Goal: Transaction & Acquisition: Purchase product/service

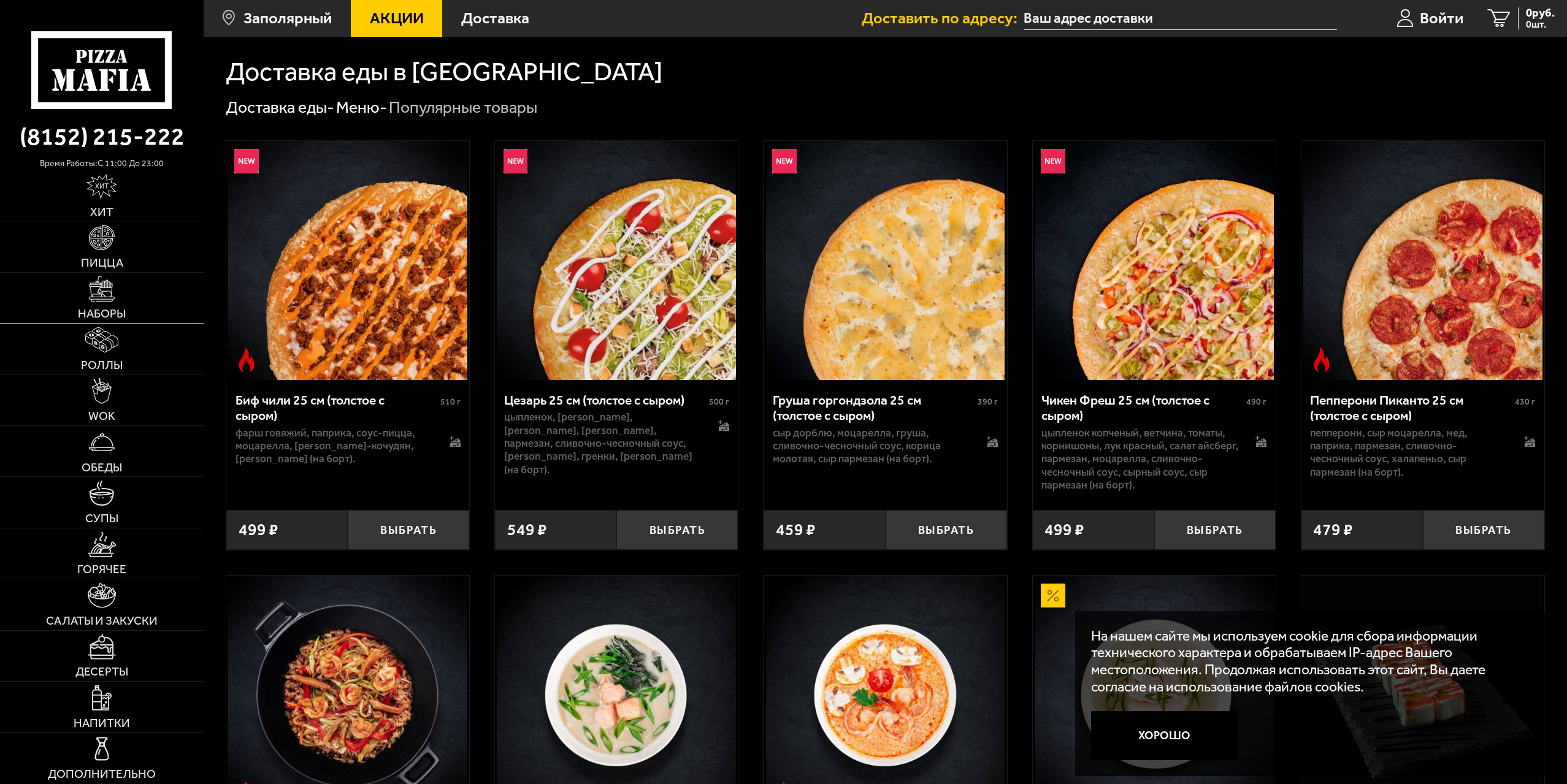
click at [106, 300] on img at bounding box center [101, 288] width 25 height 25
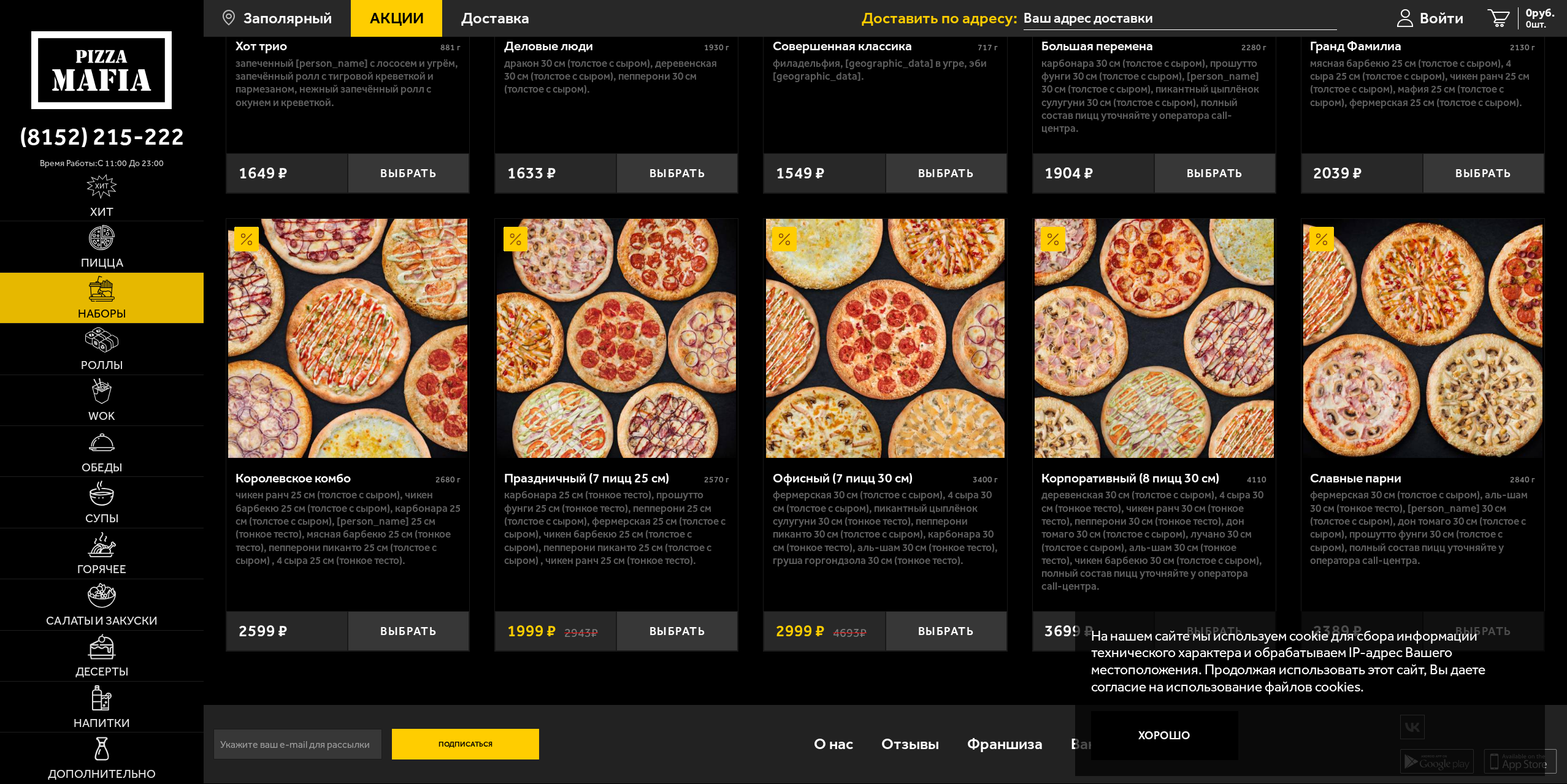
scroll to position [1180, 0]
click at [1179, 742] on button "Хорошо" at bounding box center [1164, 736] width 147 height 49
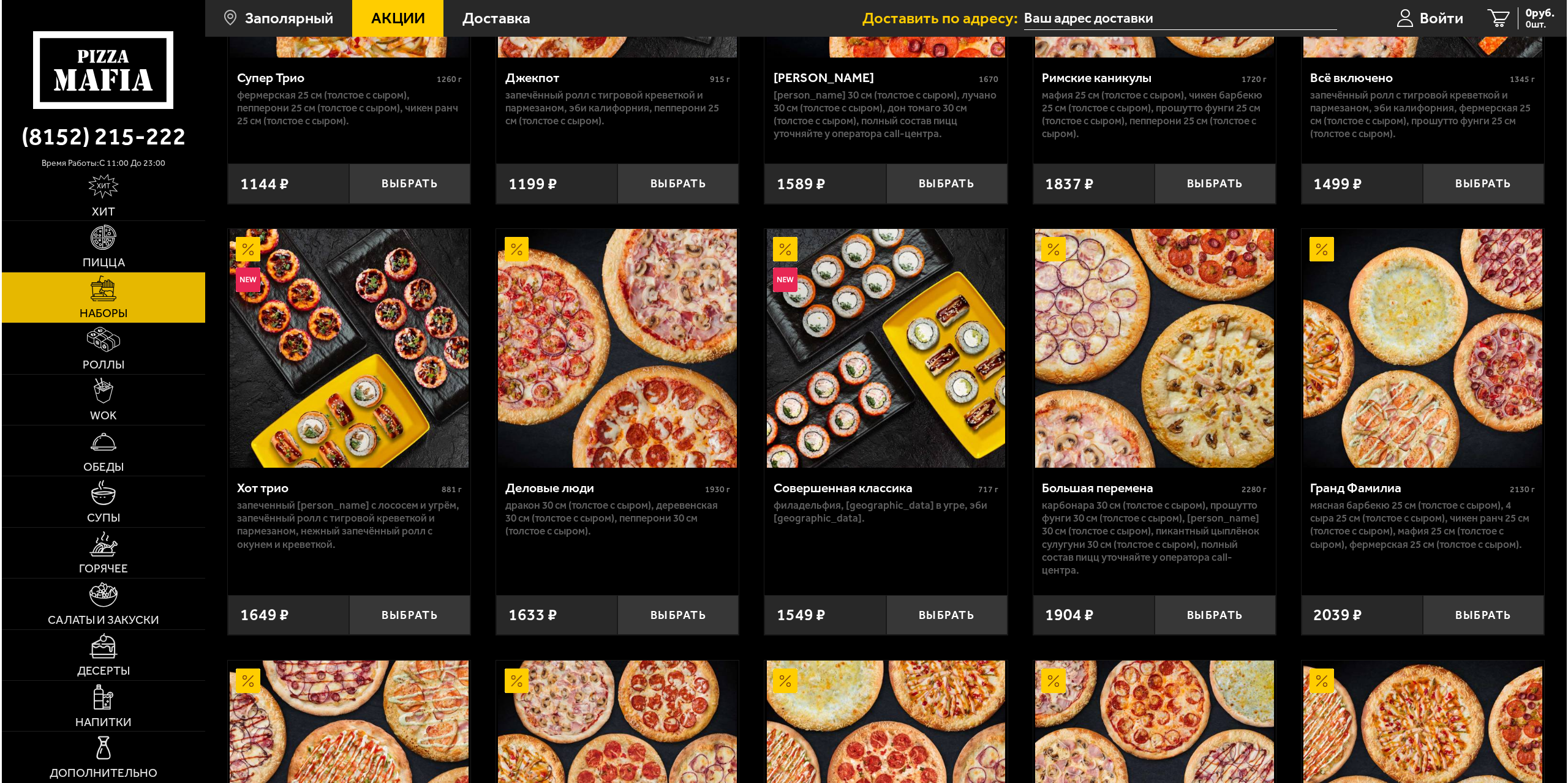
scroll to position [749, 0]
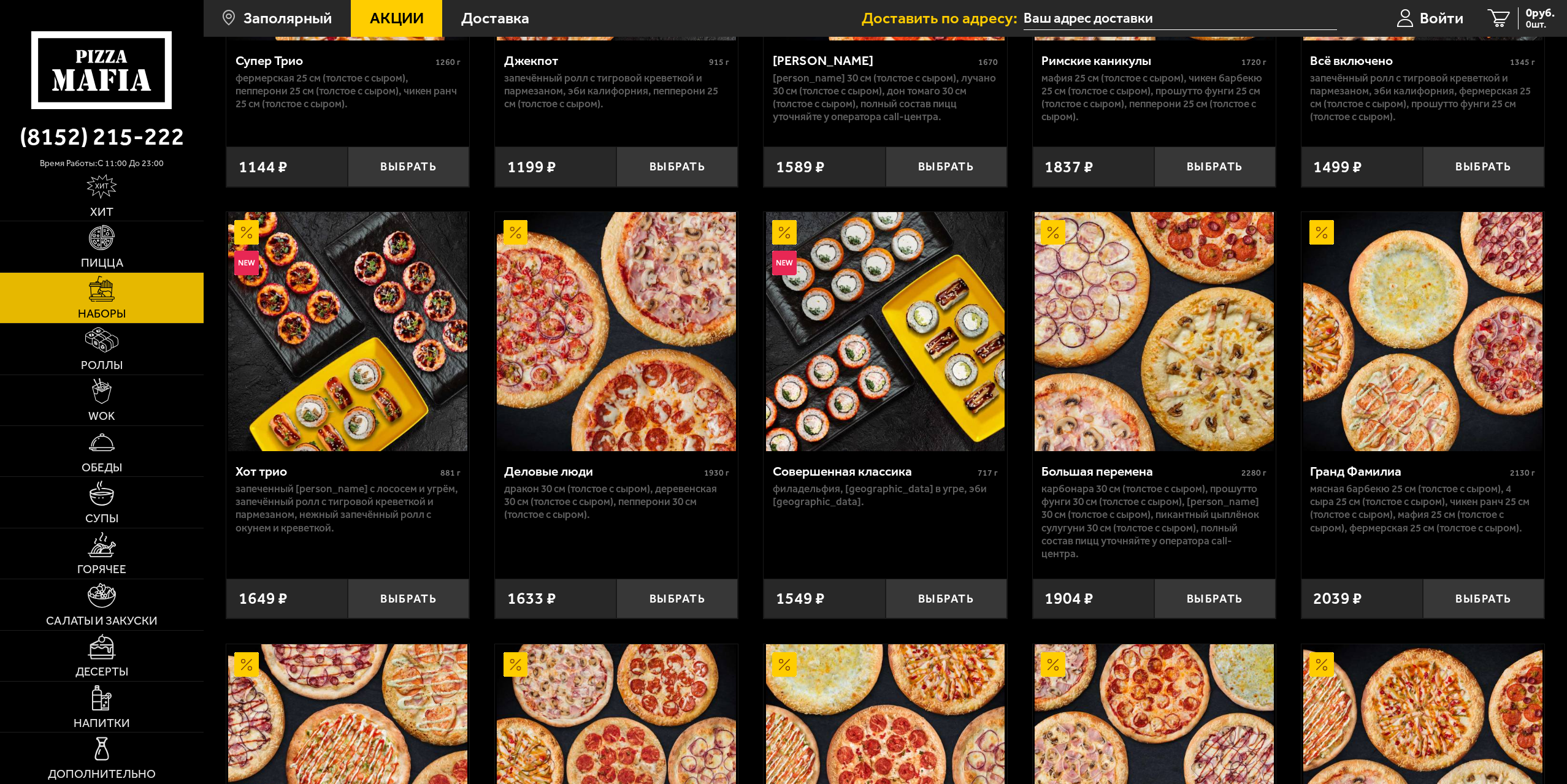
click at [1070, 17] on input "text" at bounding box center [1180, 19] width 313 height 23
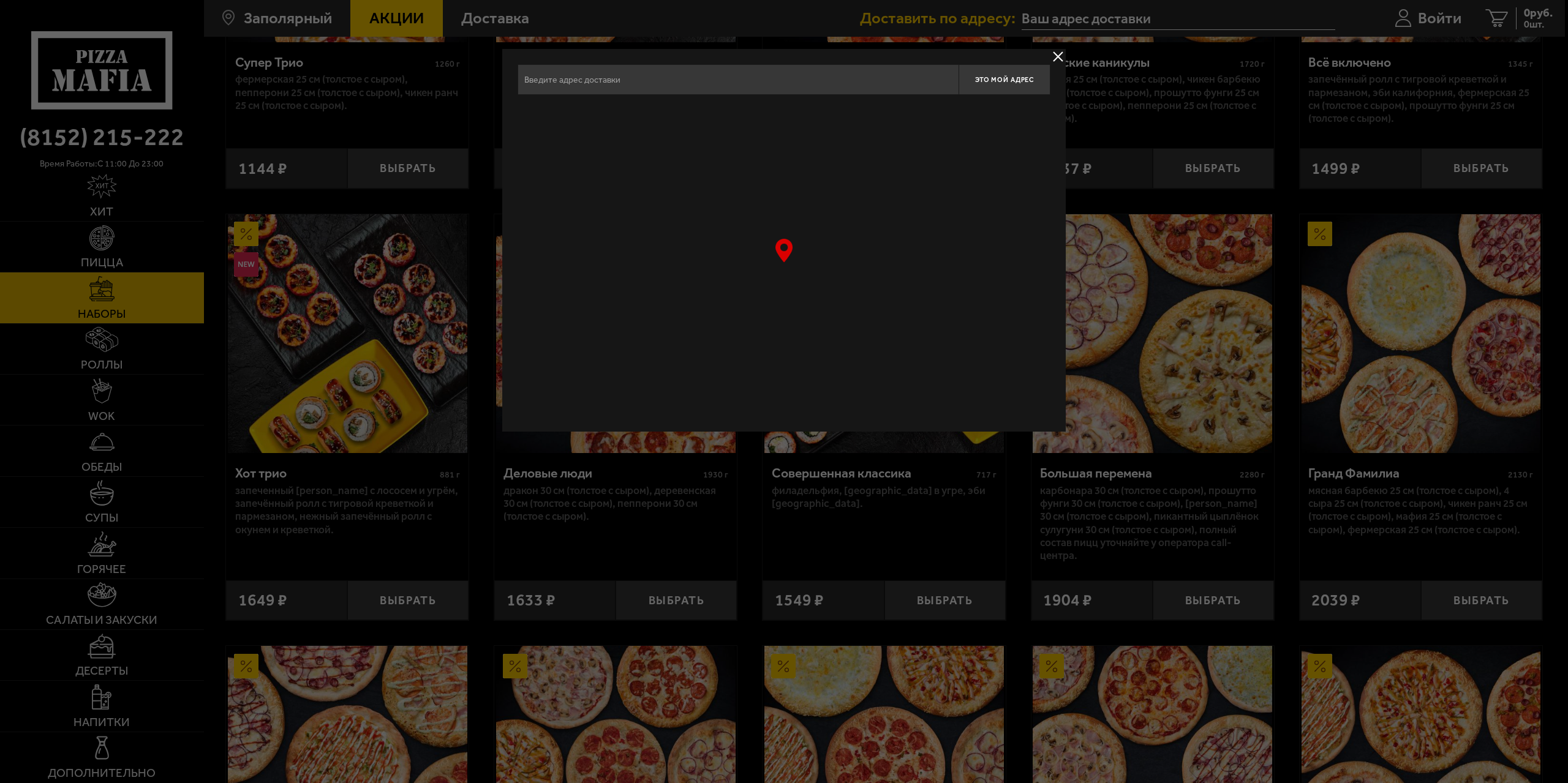
click at [551, 81] on input "text" at bounding box center [738, 80] width 441 height 31
type input ","
type input "[PERSON_NAME][STREET_ADDRESS]"
click at [1058, 56] on button "delivery type" at bounding box center [1058, 56] width 15 height 15
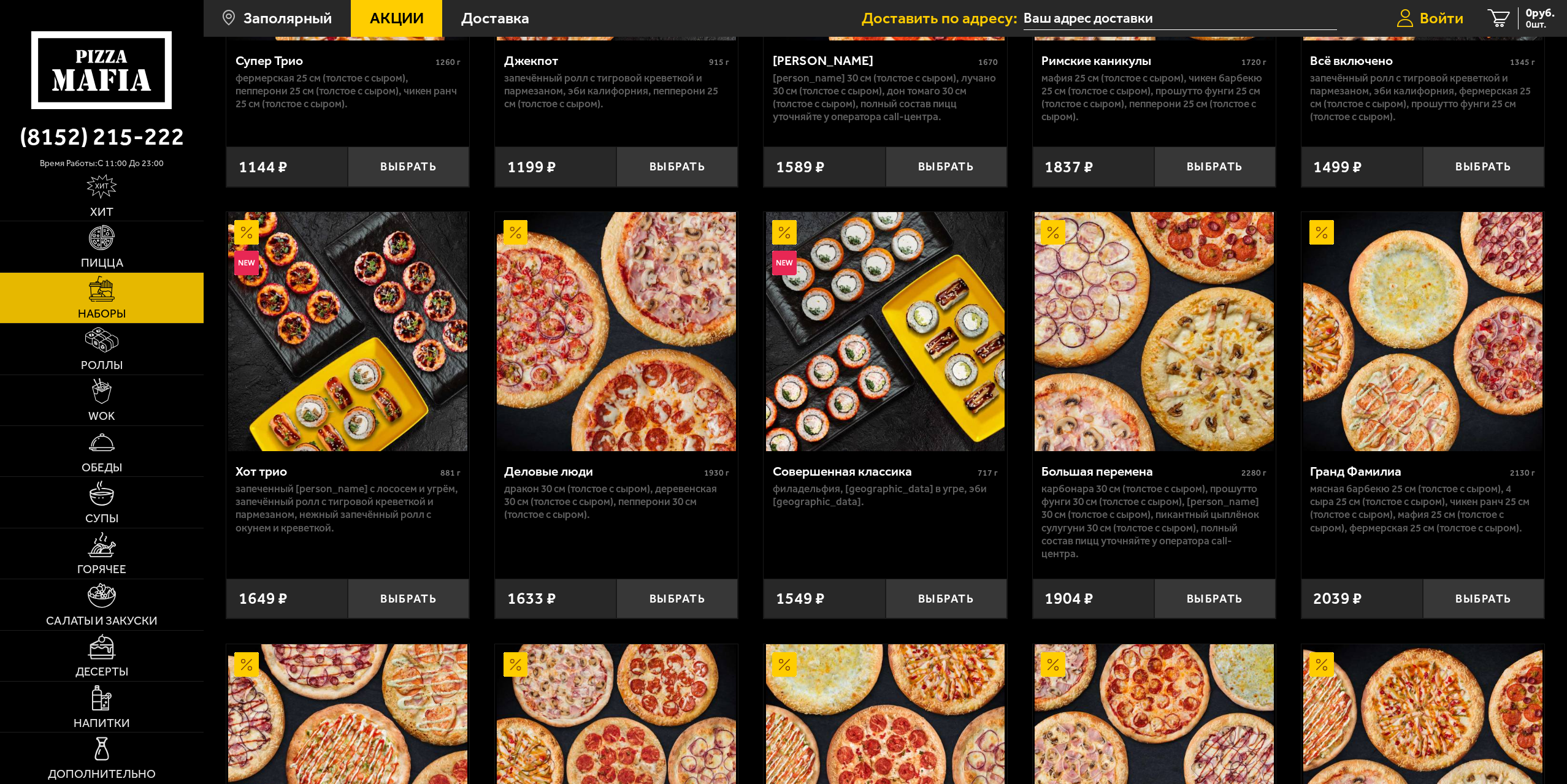
click at [1443, 16] on span "Войти" at bounding box center [1441, 19] width 44 height 16
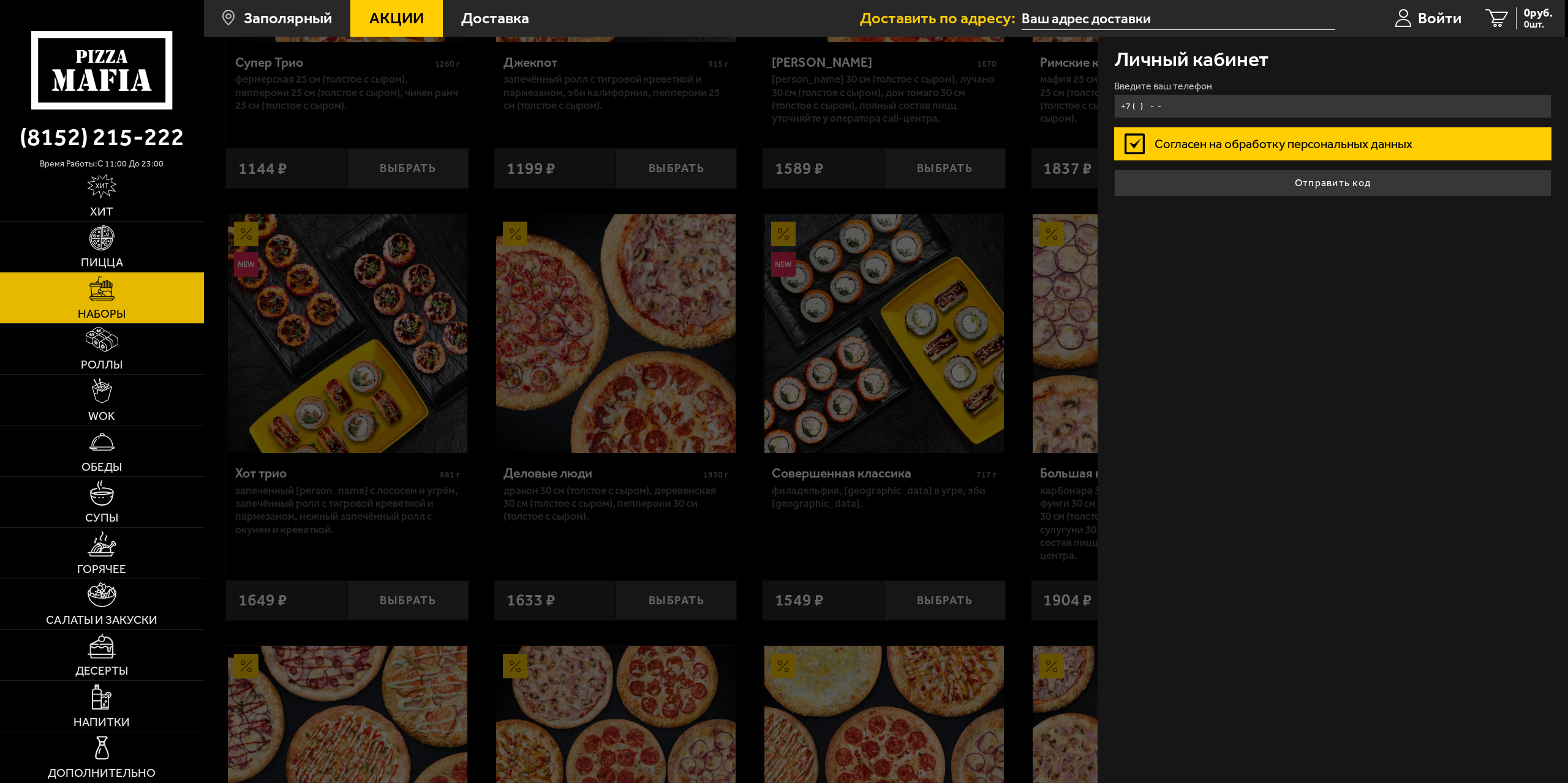
click at [1136, 106] on input "+7 ( ) - -" at bounding box center [1333, 106] width 438 height 24
drag, startPoint x: 1136, startPoint y: 106, endPoint x: 1327, endPoint y: 96, distance: 191.3
click at [1327, 96] on input "+7 ( ) - -" at bounding box center [1333, 106] width 438 height 24
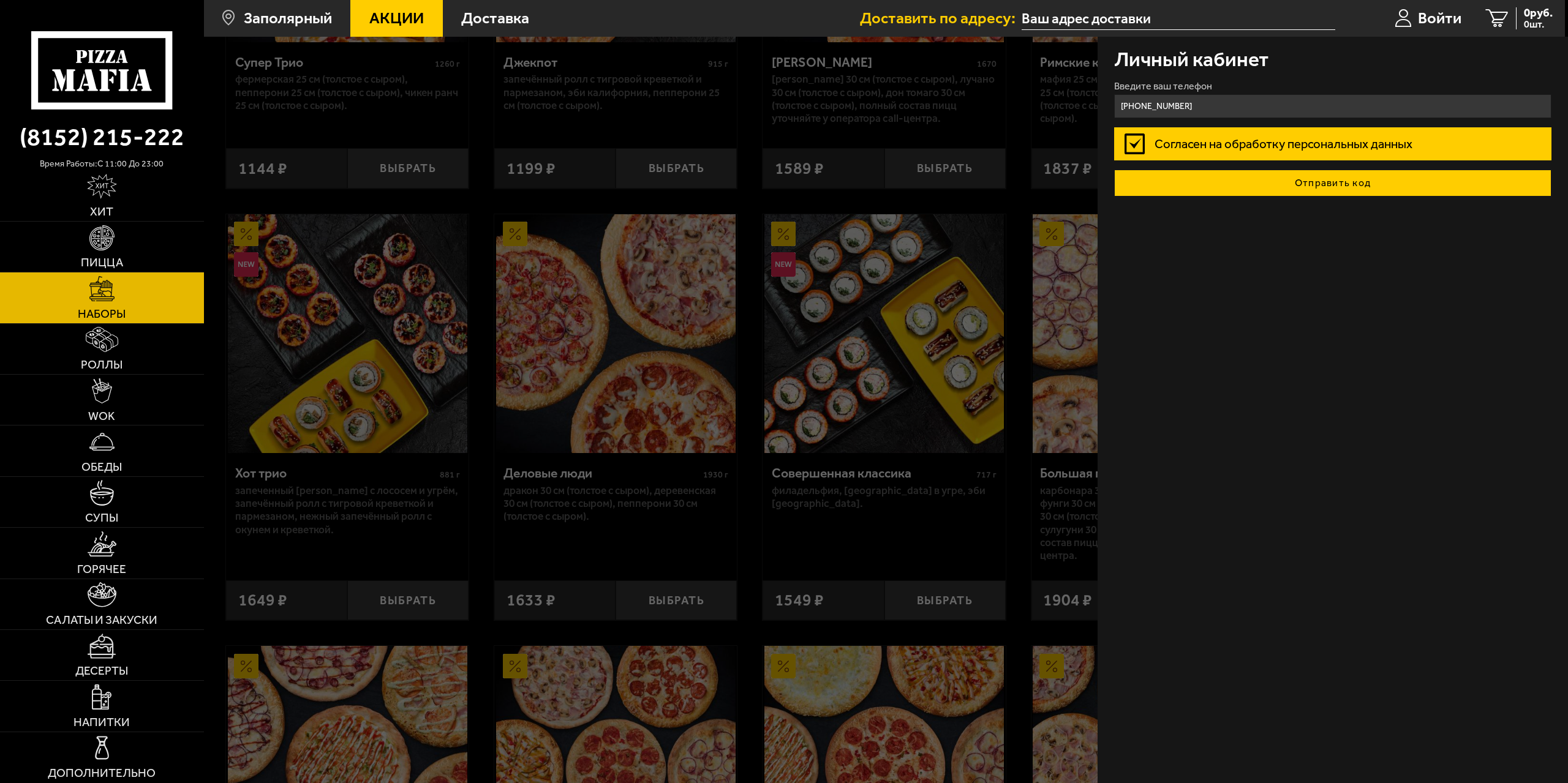
type input "[PHONE_NUMBER]"
click at [1327, 186] on button "Отправить код" at bounding box center [1333, 183] width 438 height 27
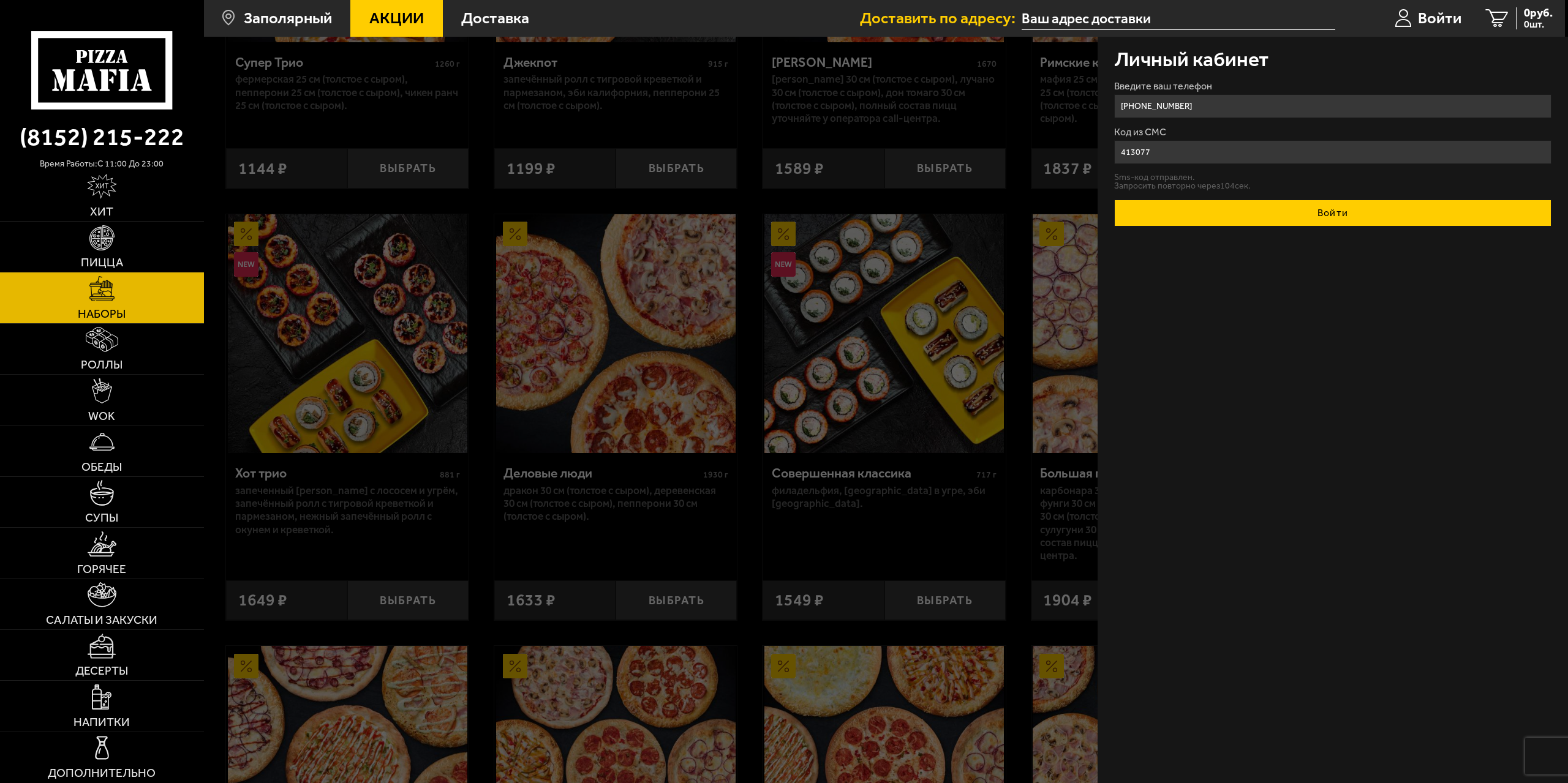
type input "413077"
click at [1333, 218] on button "Войти" at bounding box center [1333, 213] width 438 height 27
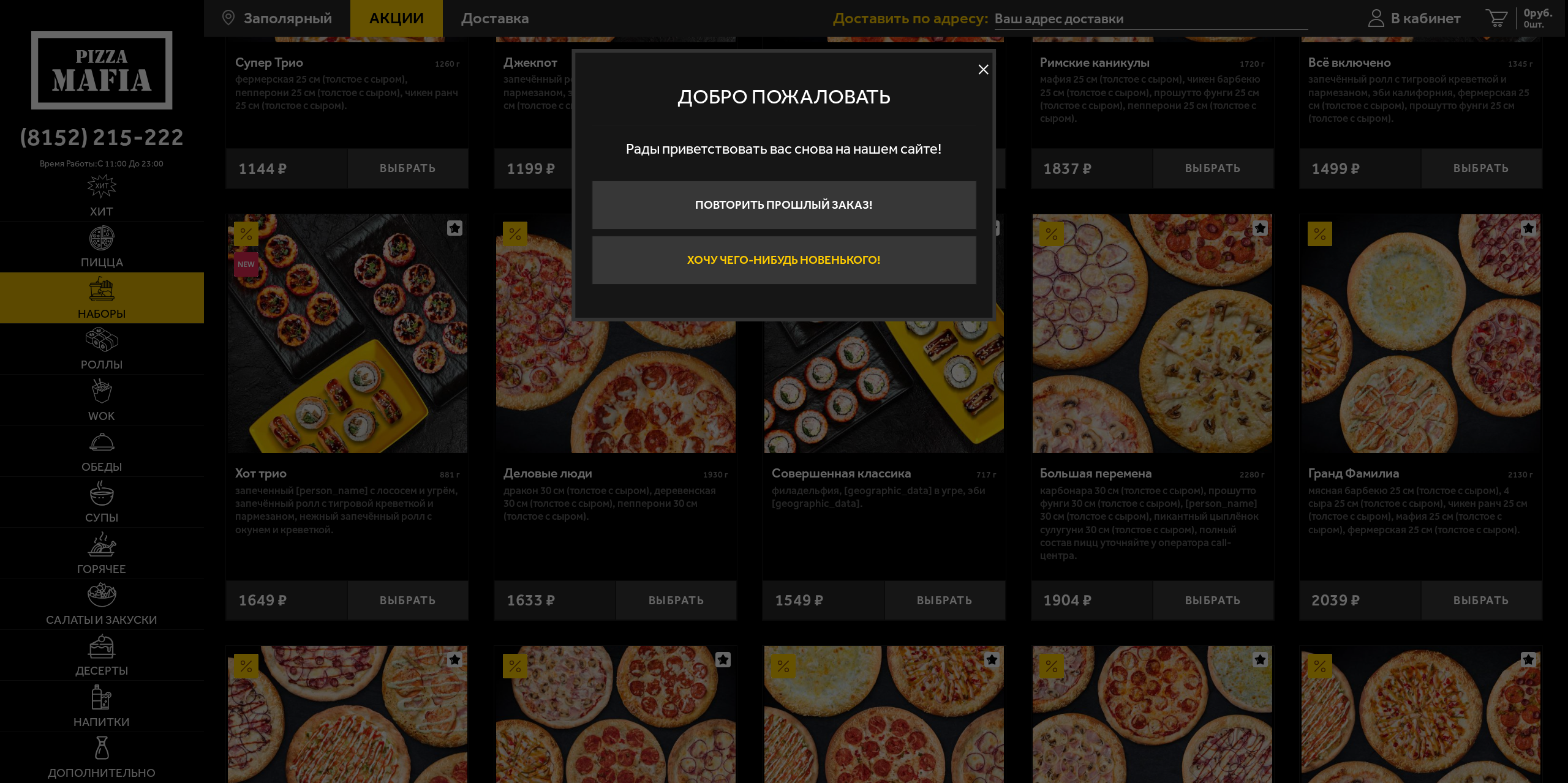
click at [812, 266] on button "Хочу чего-нибудь новенького!" at bounding box center [784, 261] width 385 height 49
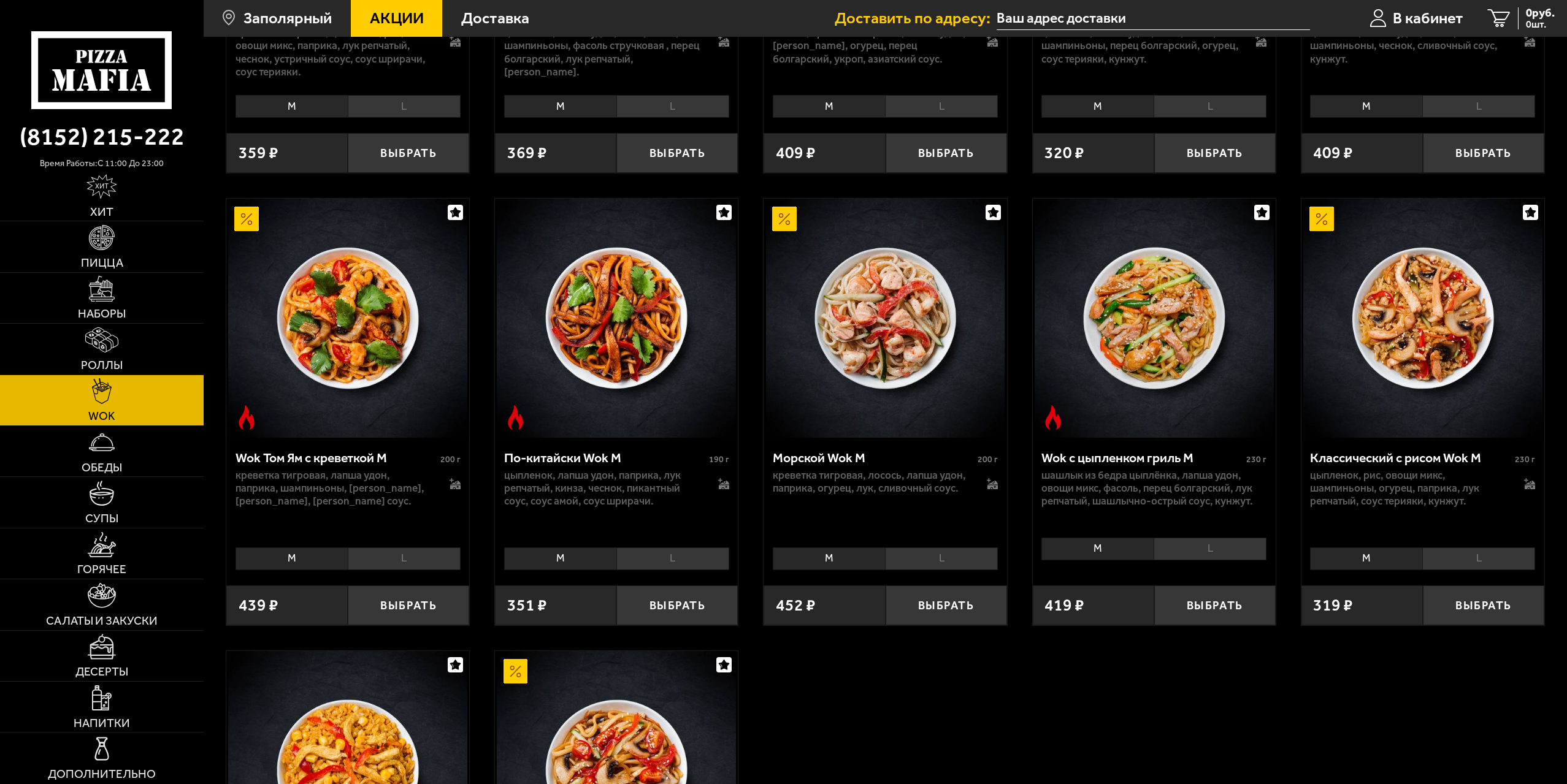
scroll to position [563, 0]
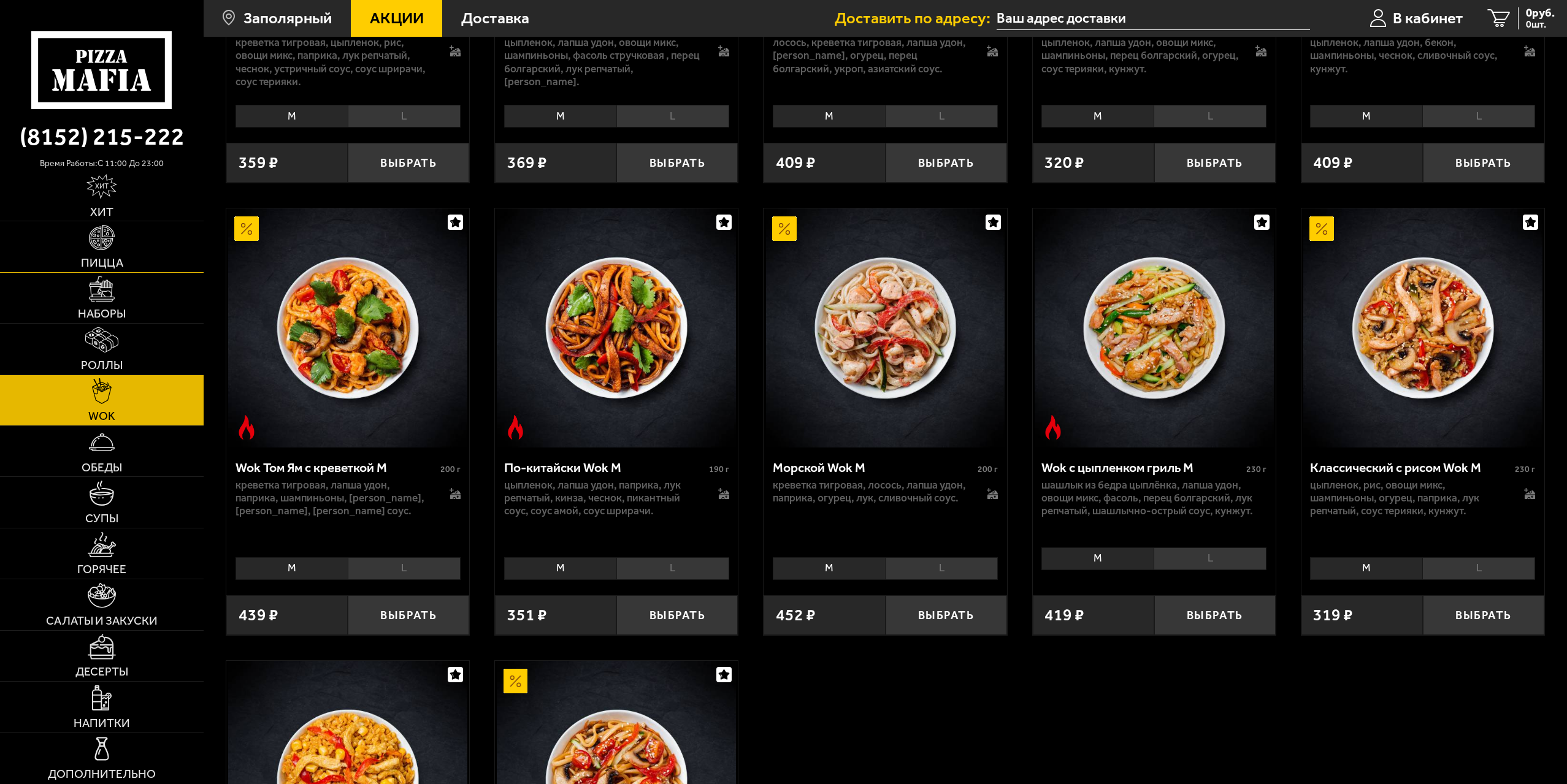
click at [103, 243] on img at bounding box center [101, 237] width 25 height 25
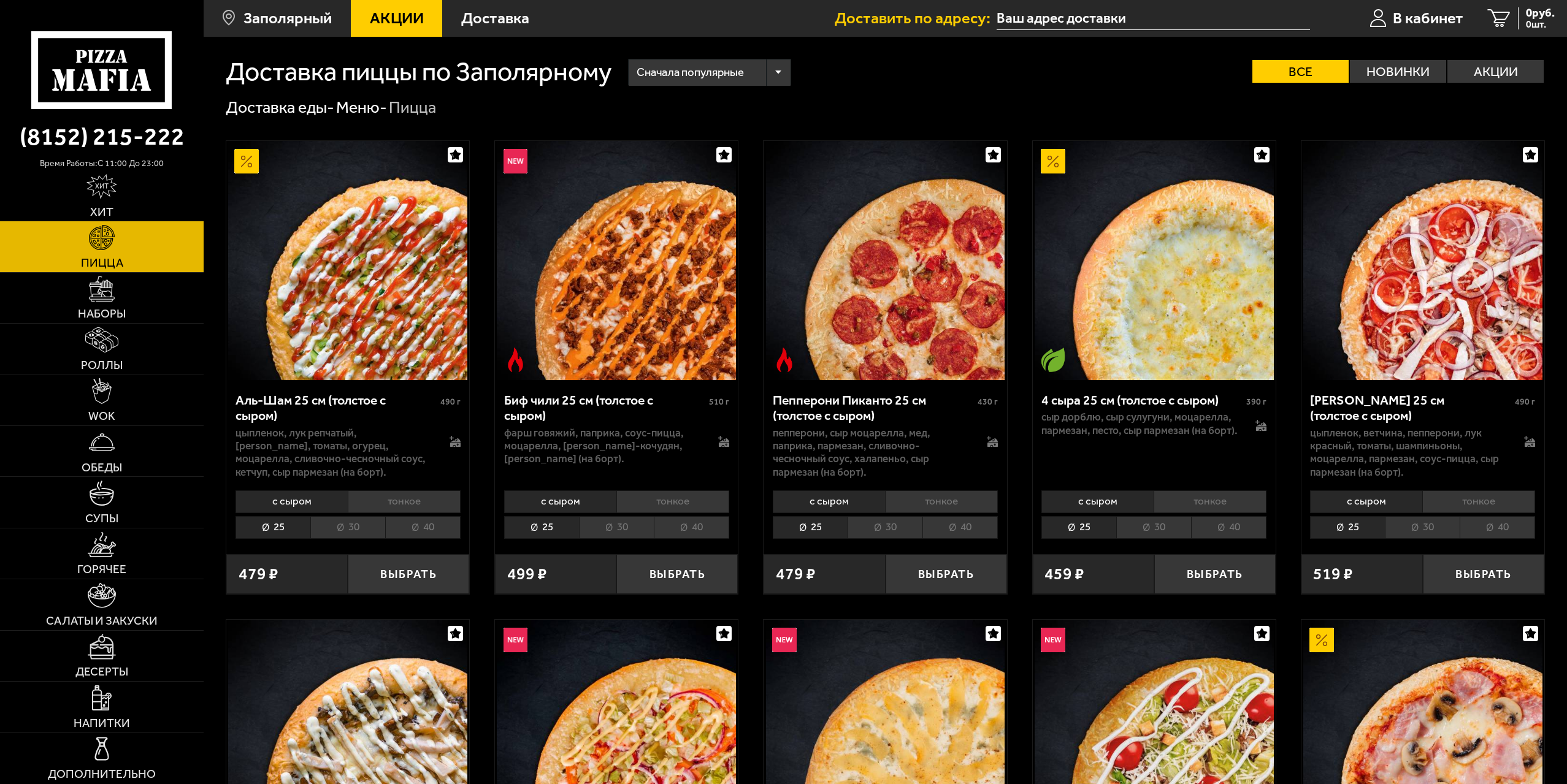
click at [357, 529] on li "30" at bounding box center [348, 527] width 75 height 23
click at [352, 529] on li "30" at bounding box center [348, 527] width 75 height 23
click at [405, 504] on li "тонкое" at bounding box center [404, 502] width 113 height 23
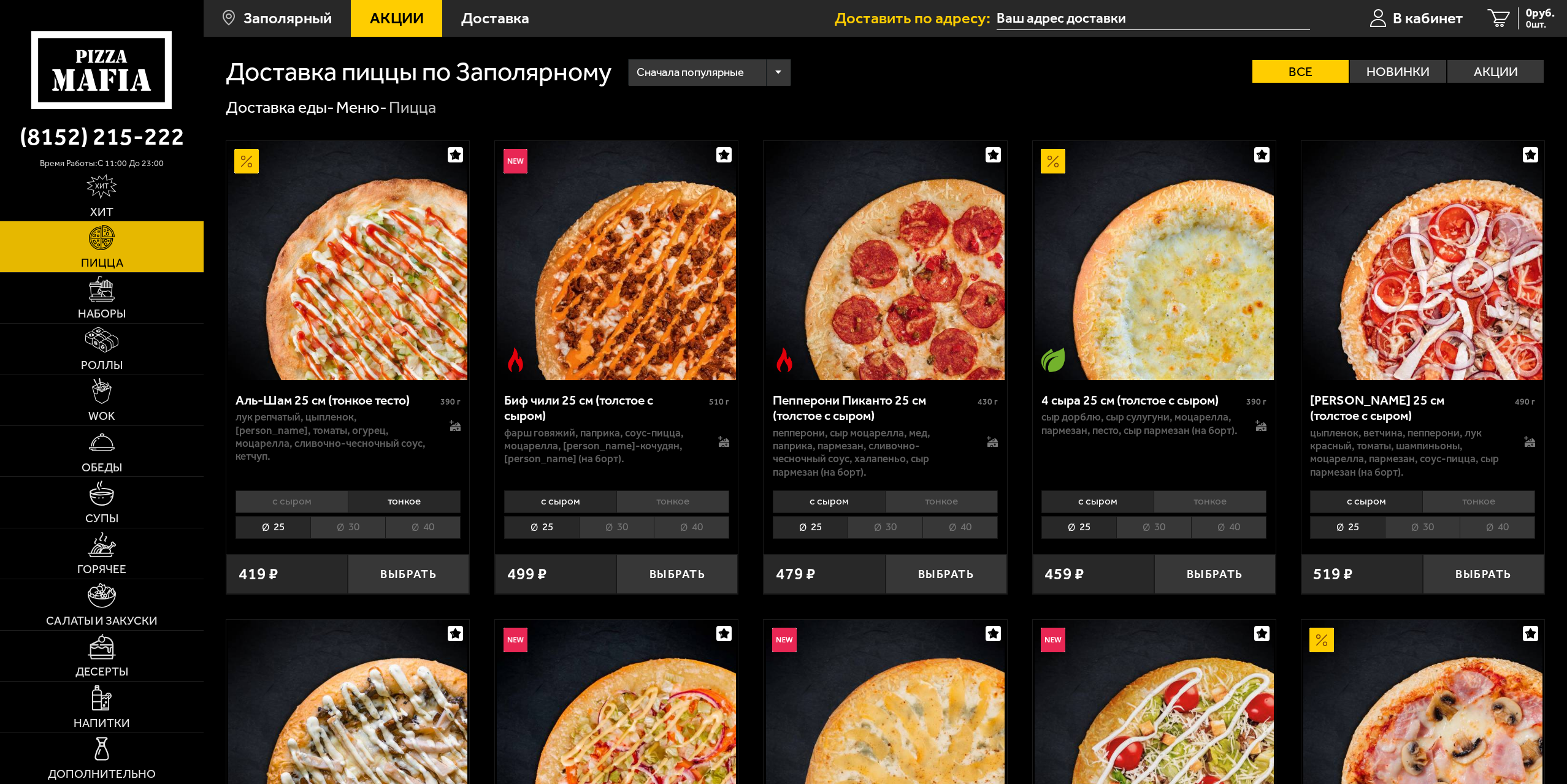
click at [341, 528] on li "30" at bounding box center [348, 527] width 75 height 23
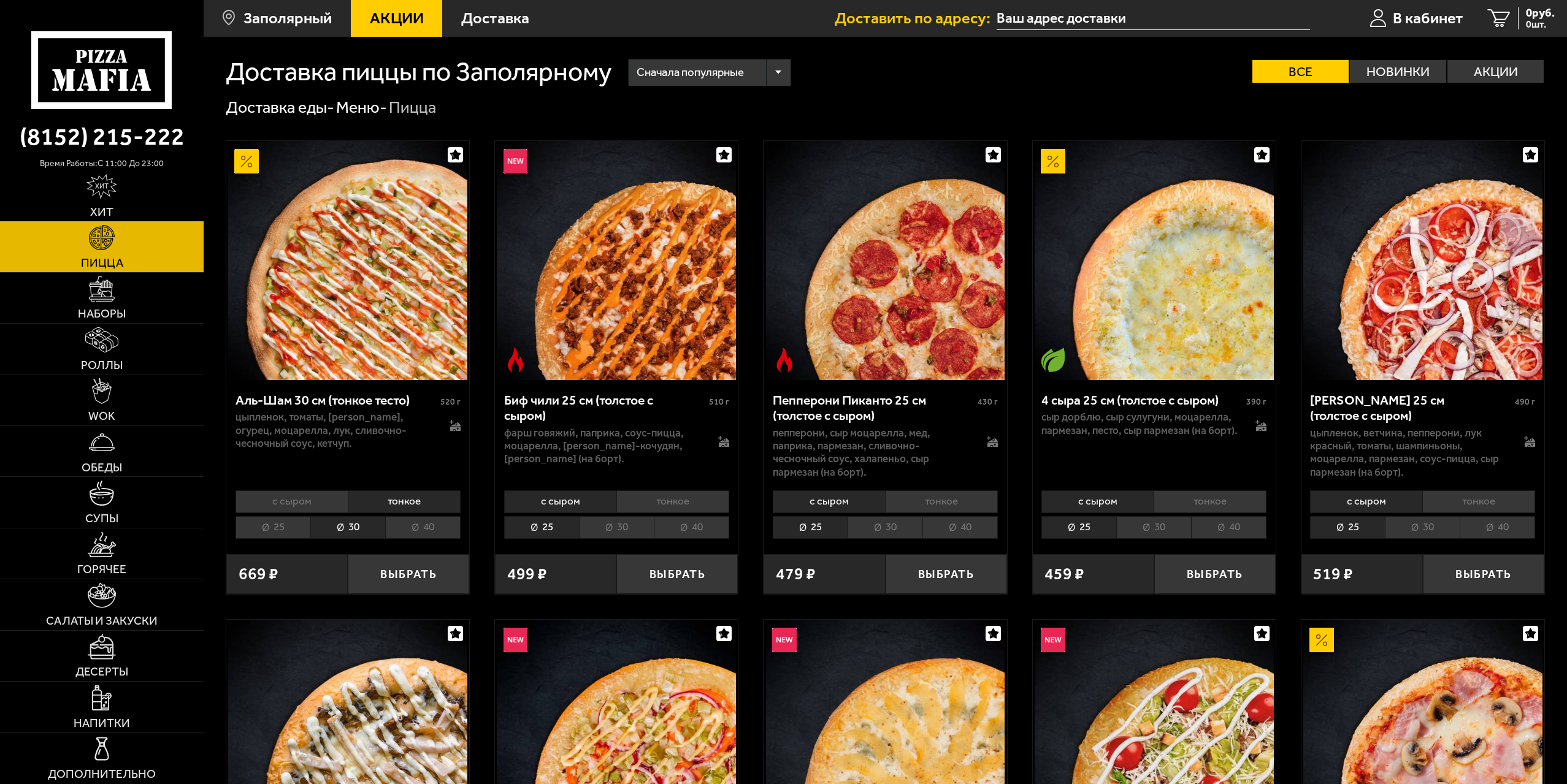
click at [312, 501] on li "с сыром" at bounding box center [292, 502] width 112 height 23
click at [288, 500] on li "с сыром" at bounding box center [292, 502] width 112 height 23
click at [100, 196] on img at bounding box center [101, 186] width 31 height 25
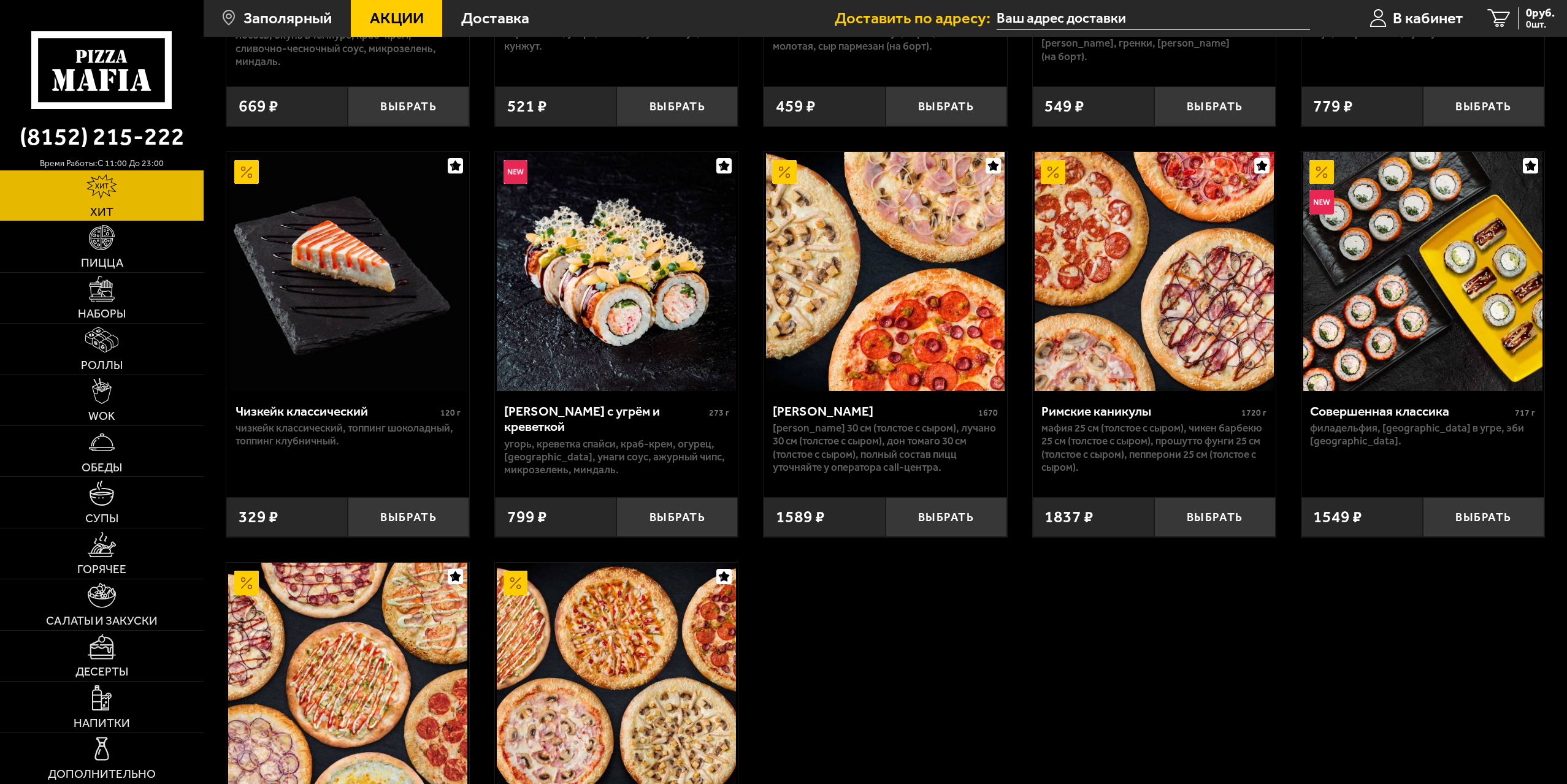
scroll to position [852, 0]
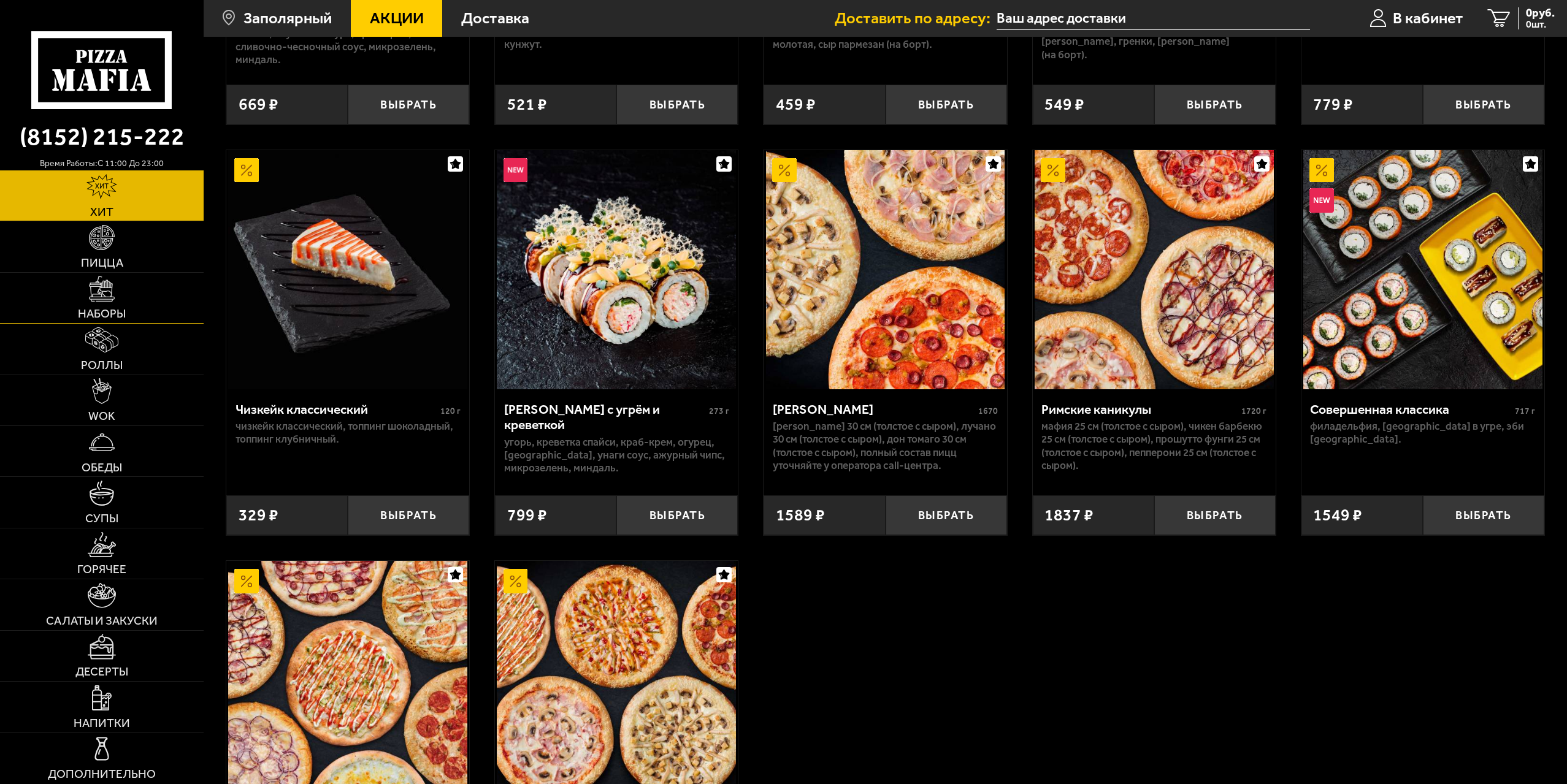
click at [106, 299] on img at bounding box center [101, 288] width 25 height 25
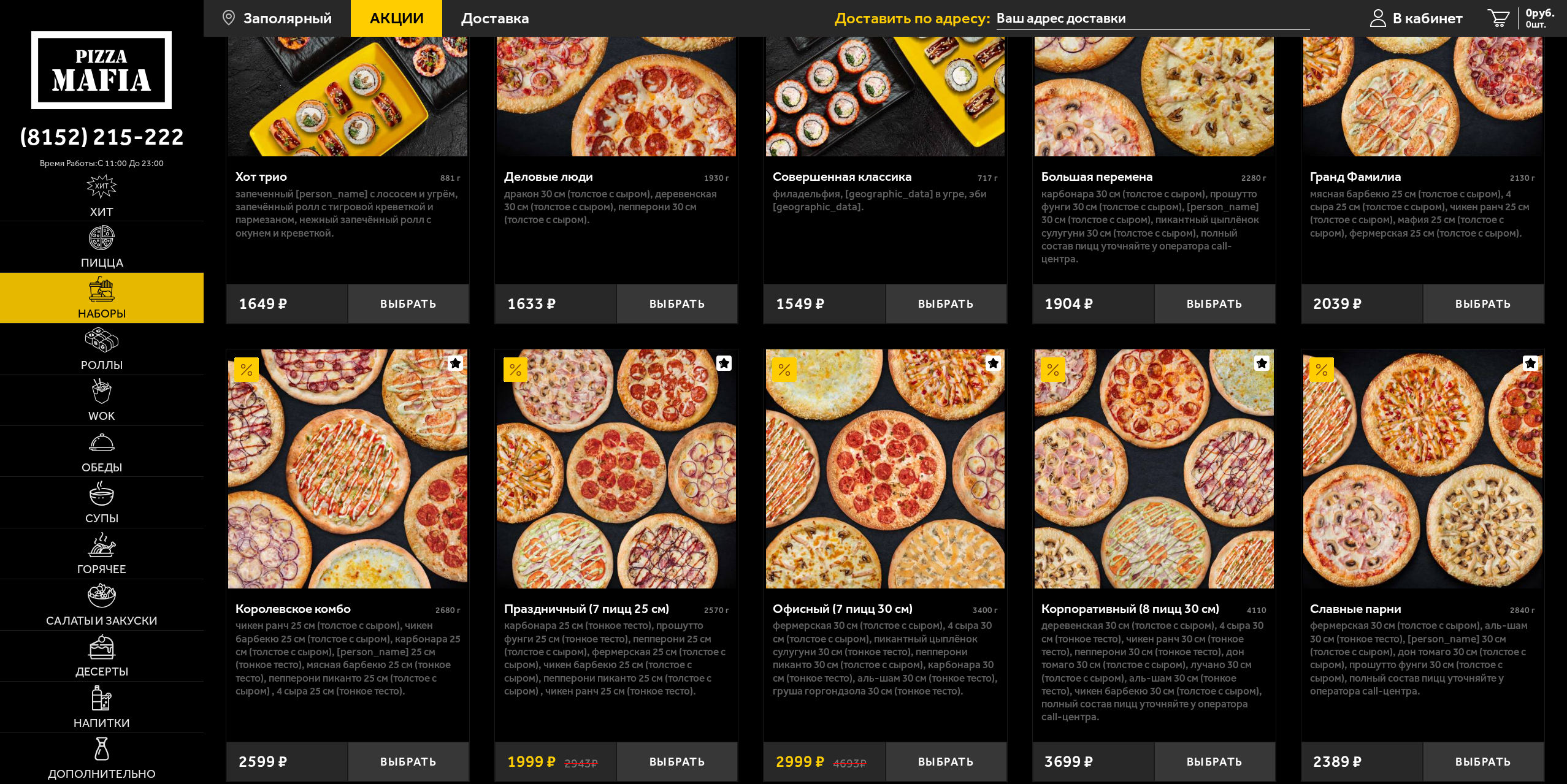
scroll to position [1180, 0]
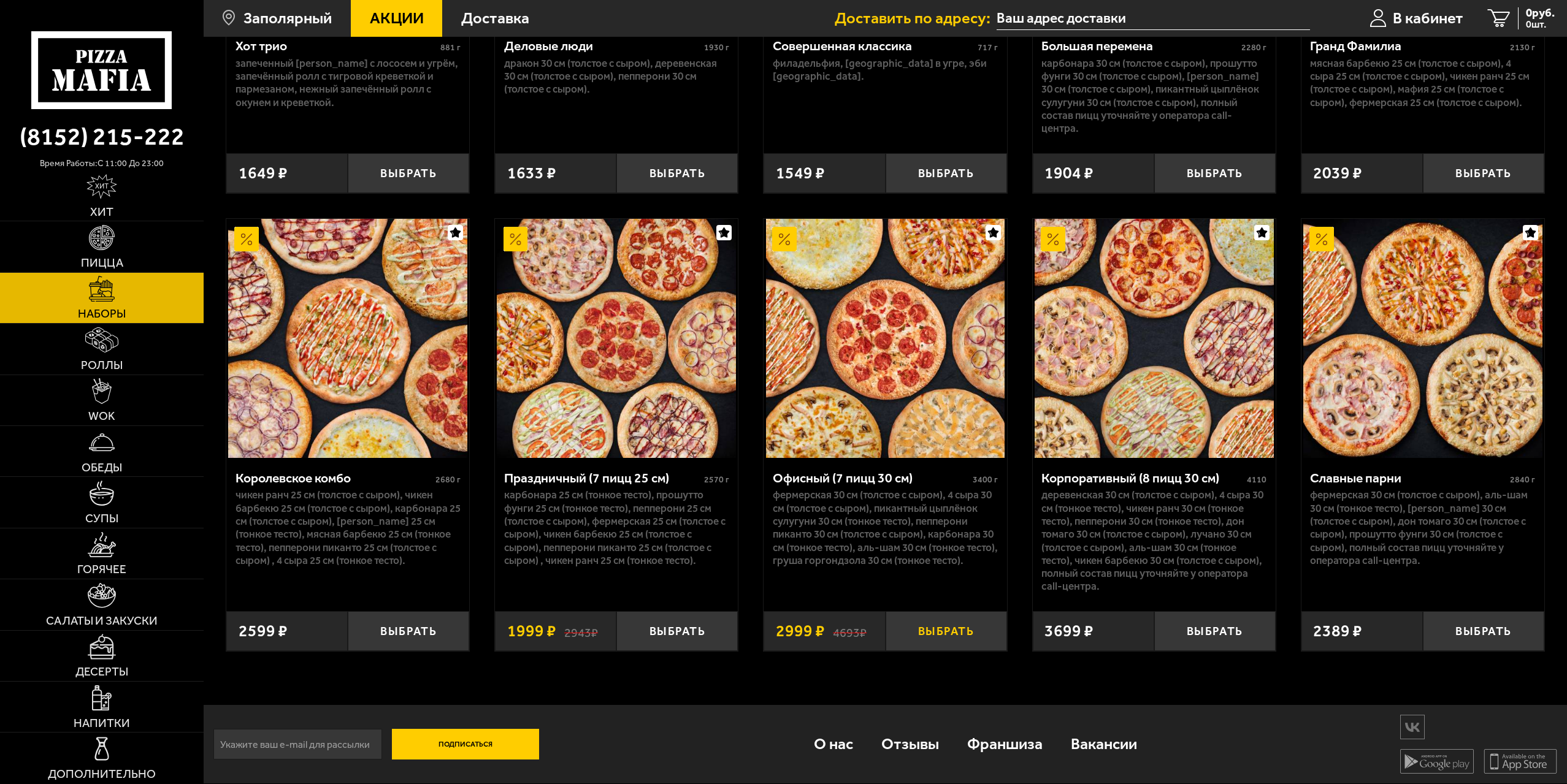
click at [937, 628] on button "Выбрать" at bounding box center [946, 631] width 121 height 40
click at [495, 23] on span "Доставка" at bounding box center [495, 19] width 68 height 16
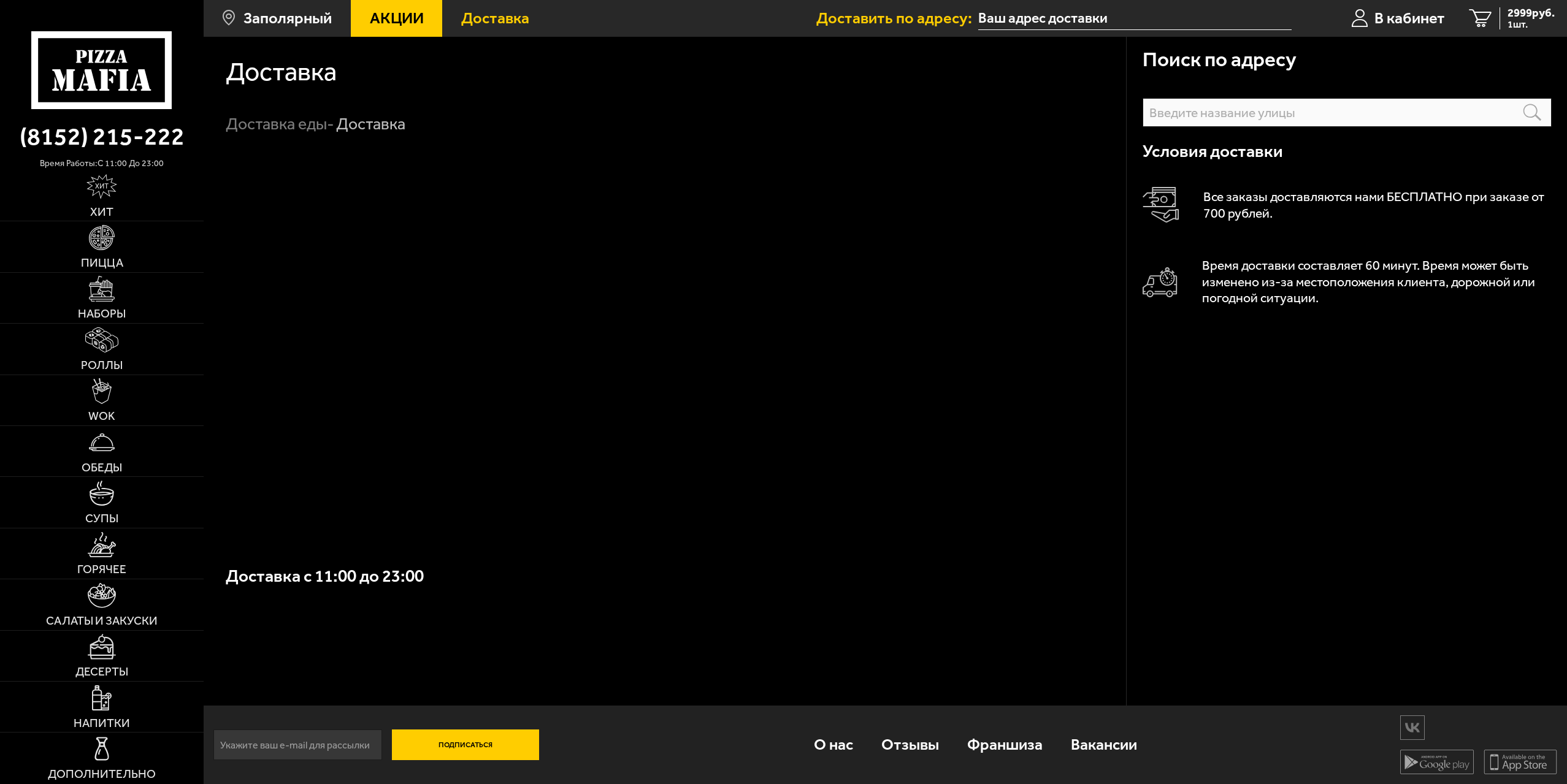
click at [1172, 115] on input "text" at bounding box center [1347, 113] width 409 height 29
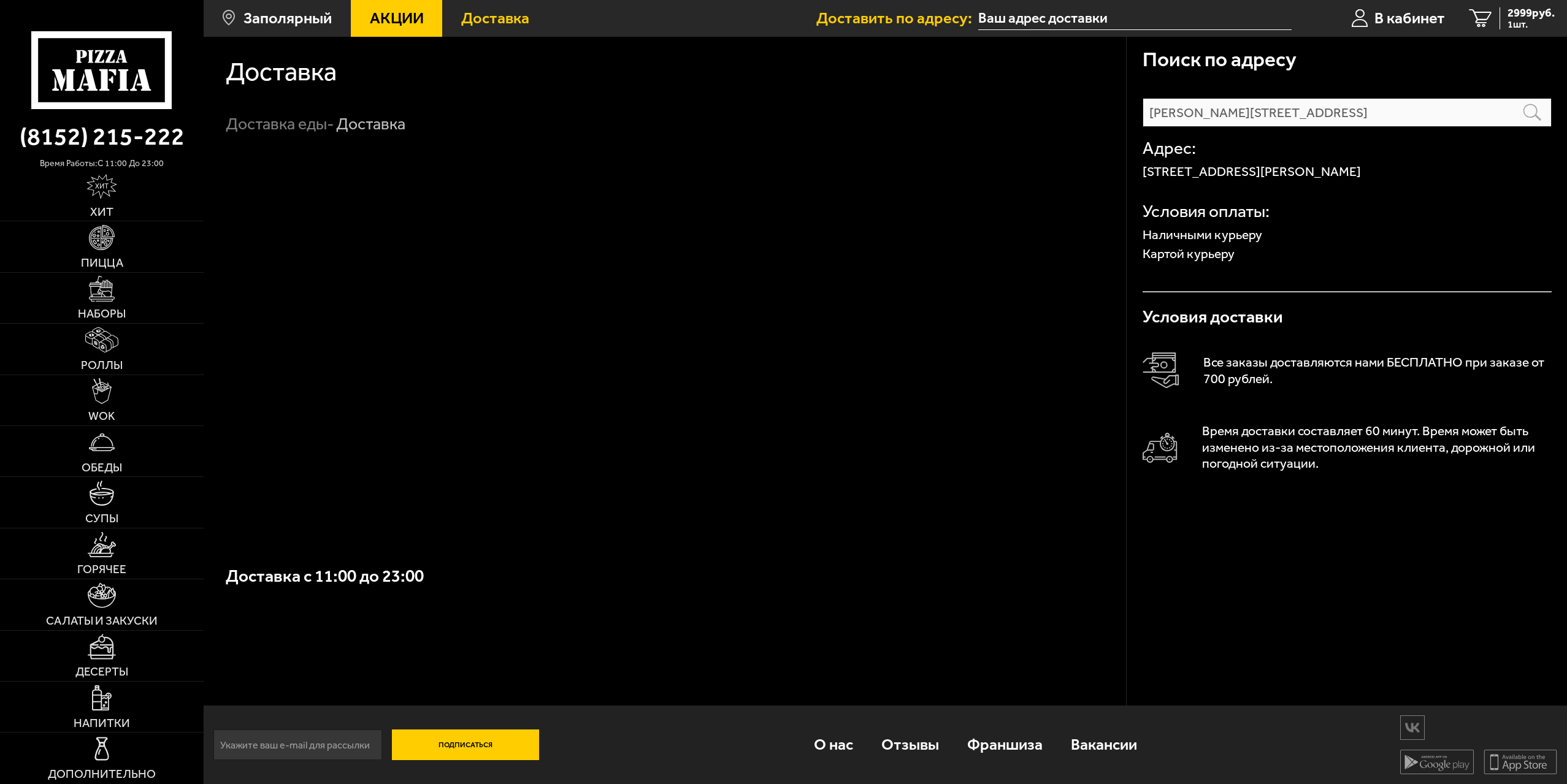
type input "[PERSON_NAME][STREET_ADDRESS]"
click at [1167, 260] on p "Картой курьеру" at bounding box center [1347, 254] width 409 height 13
click at [1168, 292] on div "[GEOGRAPHIC_DATA]: [STREET_ADDRESS][PERSON_NAME] Условия оплаты: Наличными курь…" at bounding box center [1347, 210] width 409 height 165
click at [1157, 292] on div "[GEOGRAPHIC_DATA]: [STREET_ADDRESS][PERSON_NAME] Условия оплаты: Наличными курь…" at bounding box center [1347, 210] width 409 height 165
click at [1185, 260] on p "Картой курьеру" at bounding box center [1347, 254] width 409 height 13
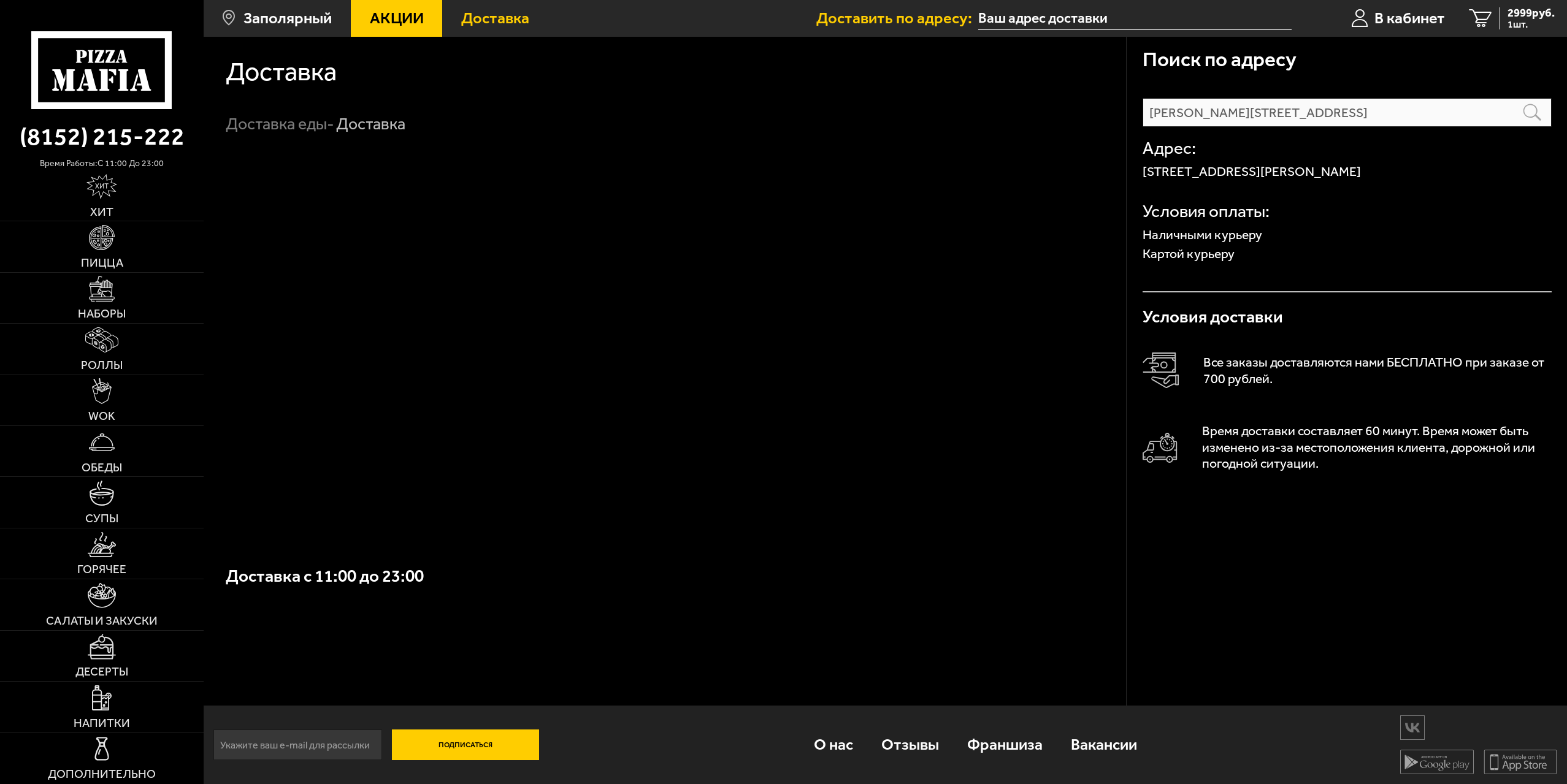
click at [1185, 260] on p "Картой курьеру" at bounding box center [1347, 254] width 409 height 13
click at [1248, 116] on input "[PERSON_NAME][STREET_ADDRESS]" at bounding box center [1347, 112] width 409 height 29
click at [1521, 11] on span "2999 руб." at bounding box center [1531, 13] width 47 height 11
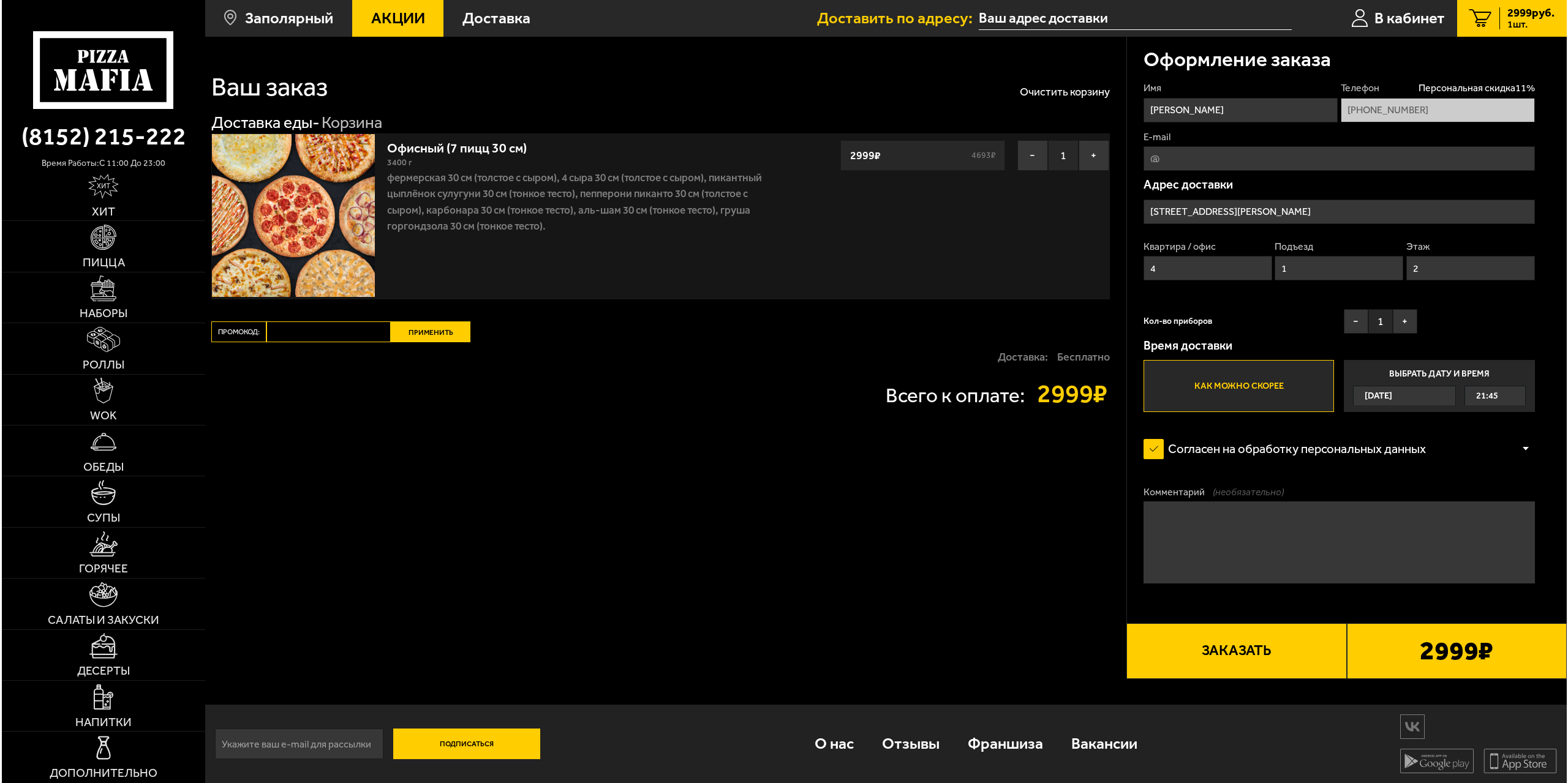
scroll to position [1, 0]
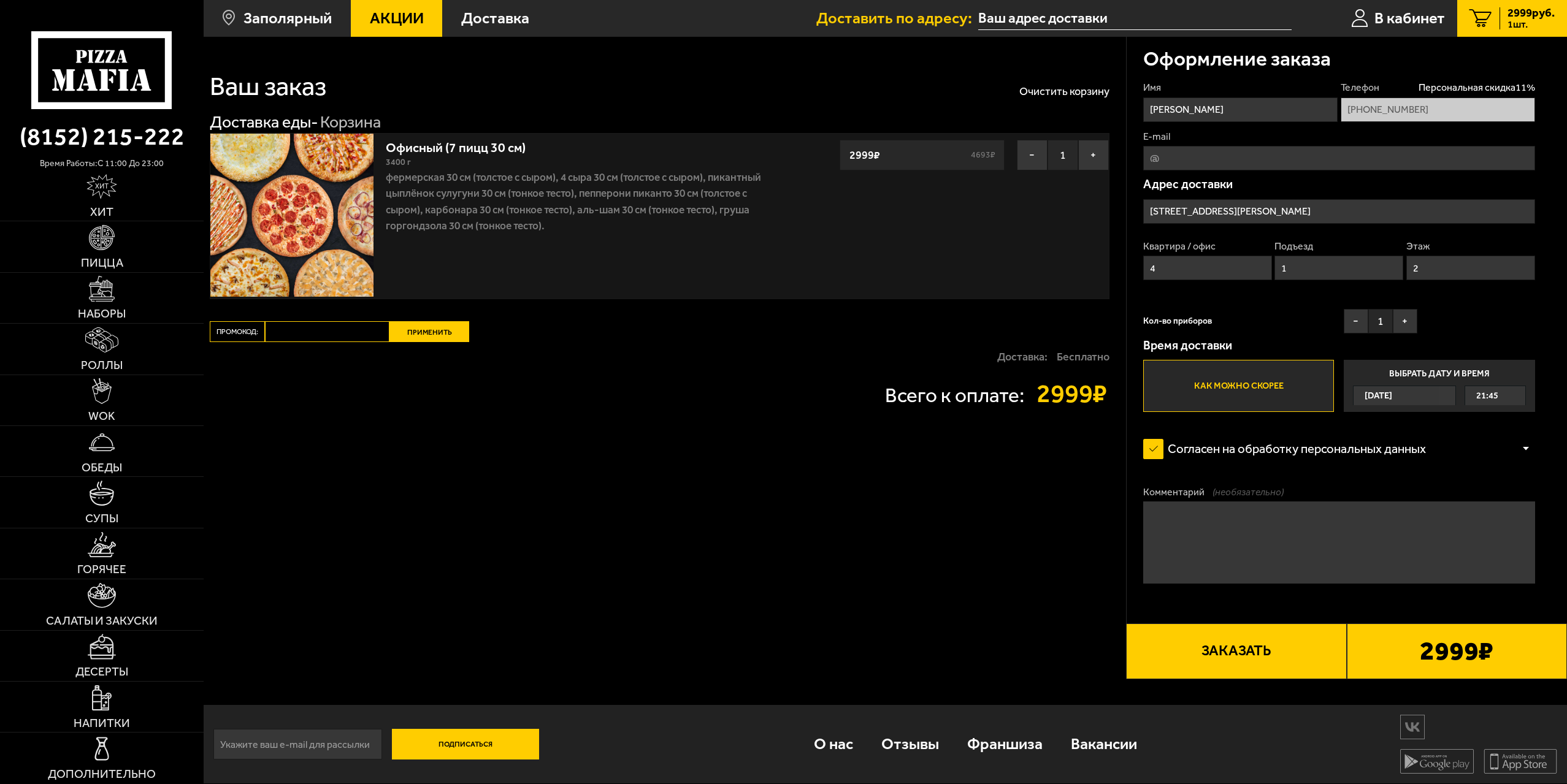
click at [1216, 391] on label "Как можно скорее" at bounding box center [1238, 386] width 190 height 52
click at [0, 0] on input "Как можно скорее" at bounding box center [0, 0] width 0 height 0
click at [1250, 645] on button "Заказать" at bounding box center [1236, 651] width 220 height 55
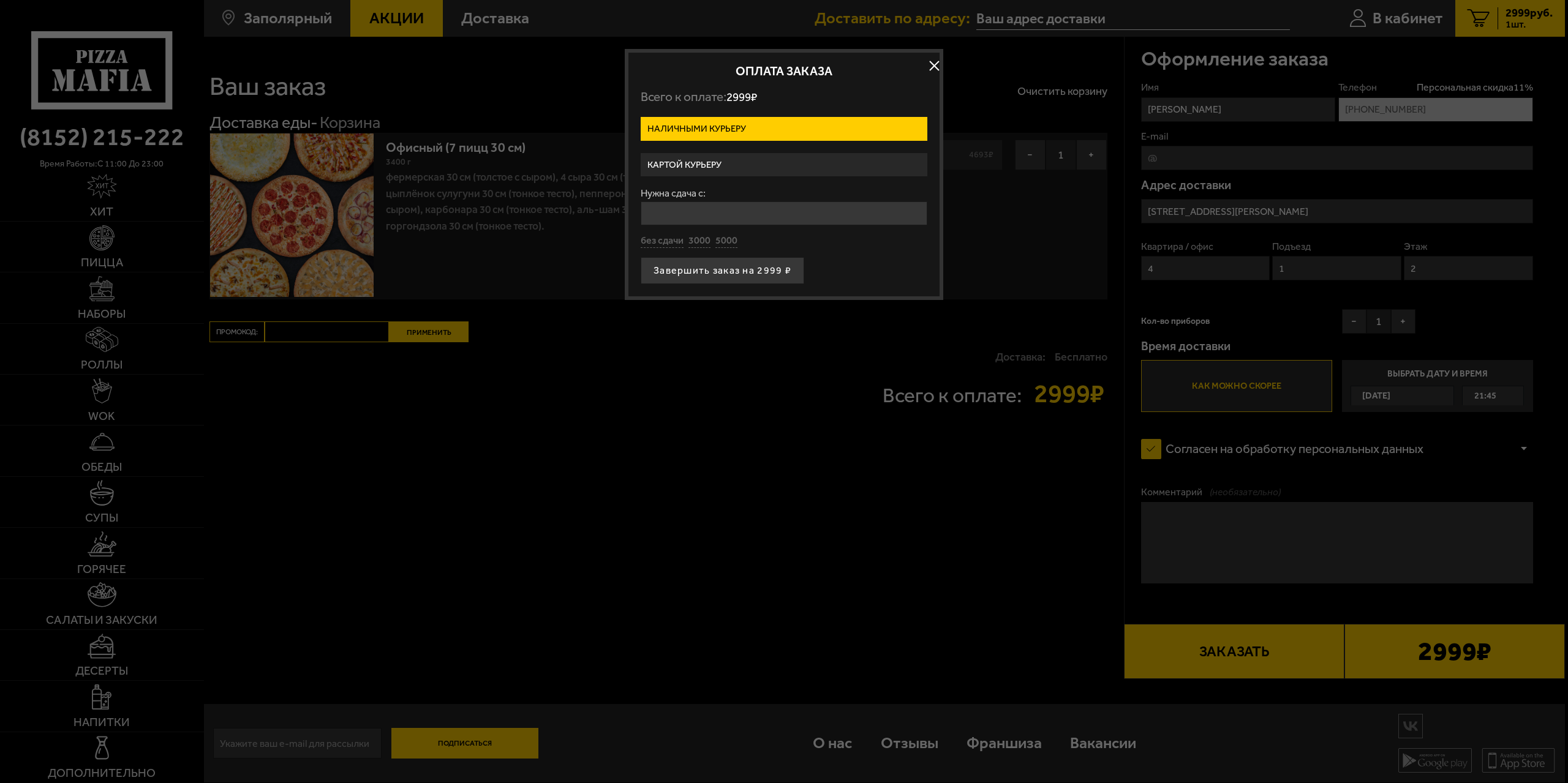
click at [704, 167] on label "Картой курьеру" at bounding box center [783, 164] width 286 height 24
click at [0, 0] on input "Картой курьеру" at bounding box center [0, 0] width 0 height 0
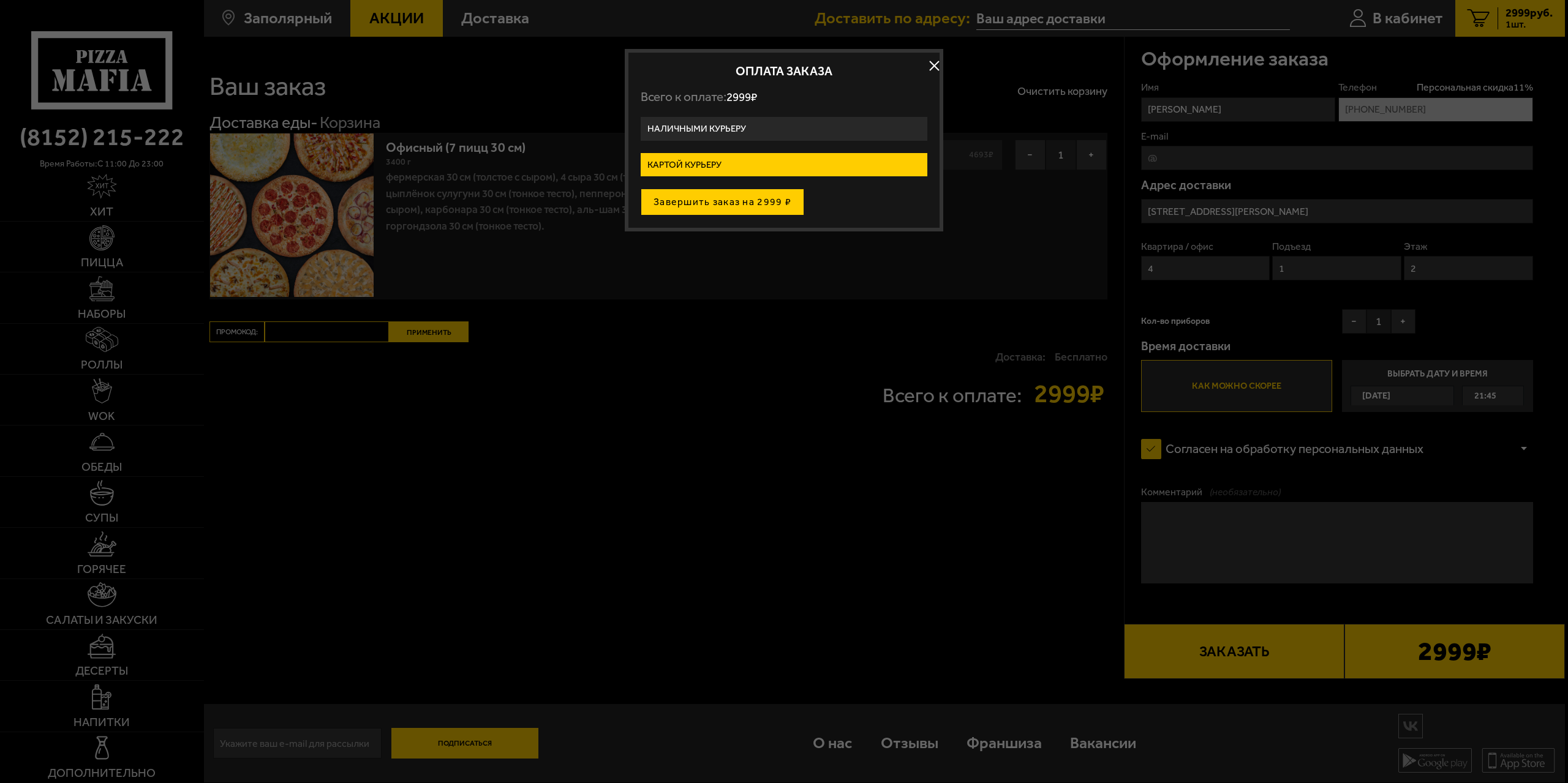
click at [699, 204] on button "Завершить заказ на 2999 ₽" at bounding box center [722, 202] width 164 height 27
